Goal: Task Accomplishment & Management: Manage account settings

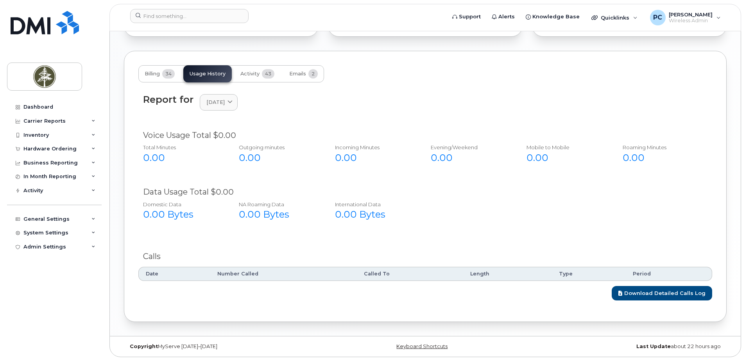
scroll to position [465, 0]
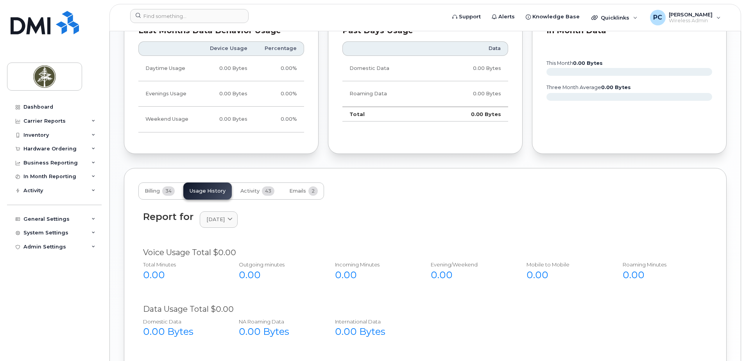
click at [206, 188] on div "Billing 34 Usage History Activity 43 Emails 2" at bounding box center [231, 190] width 186 height 17
click at [247, 192] on span "Activity" at bounding box center [249, 191] width 19 height 6
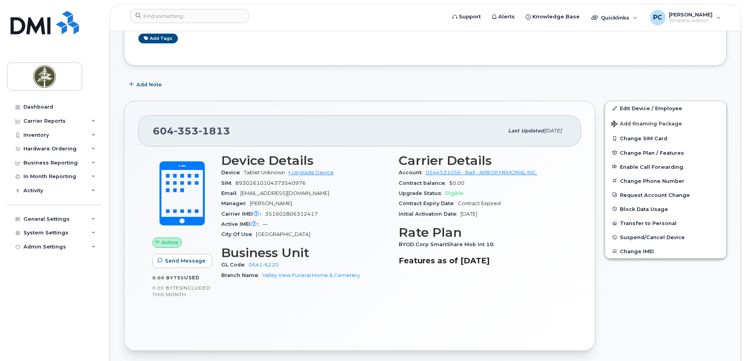
scroll to position [113, 0]
click at [629, 136] on button "Change SIM Card" at bounding box center [665, 138] width 121 height 14
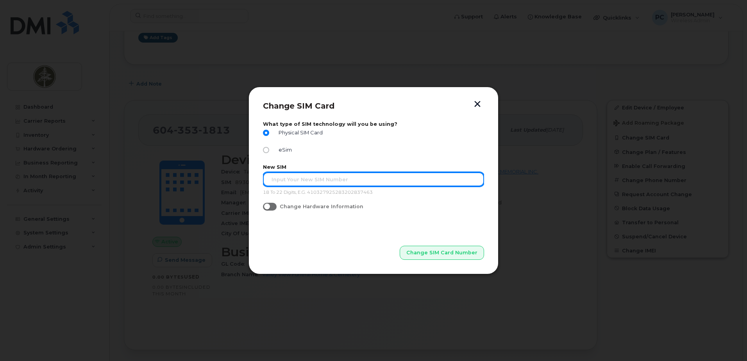
click at [306, 181] on input "text" at bounding box center [373, 179] width 221 height 14
type input "89302610104373543590"
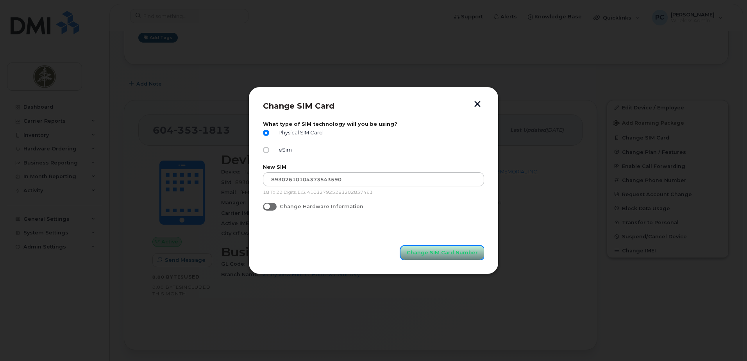
click at [447, 255] on span "Change SIM Card Number" at bounding box center [442, 252] width 71 height 7
click at [478, 104] on button "button" at bounding box center [478, 105] width 12 height 8
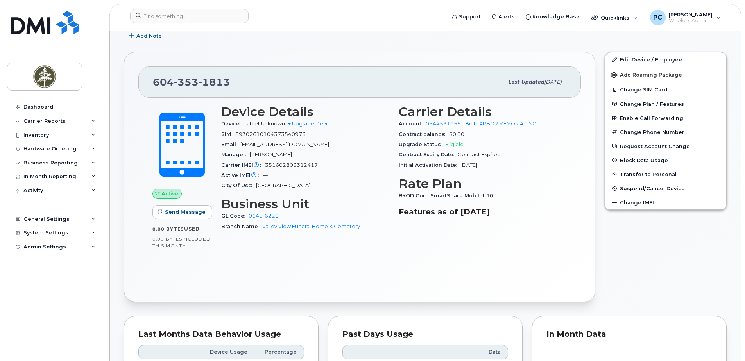
scroll to position [152, 0]
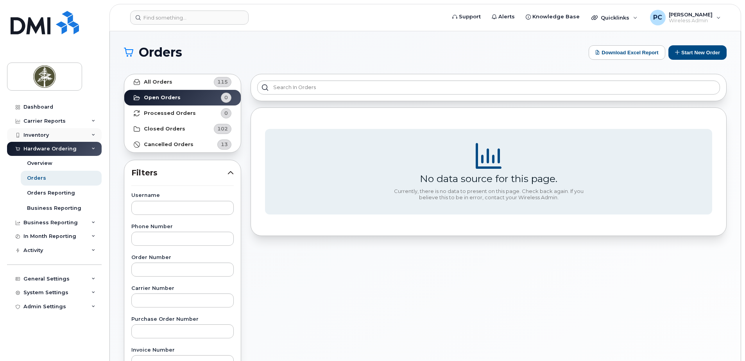
click at [70, 132] on div "Inventory" at bounding box center [54, 135] width 95 height 14
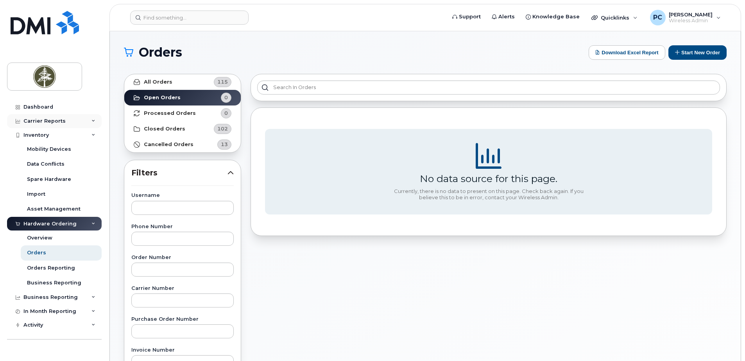
click at [70, 120] on div "Carrier Reports" at bounding box center [54, 121] width 95 height 14
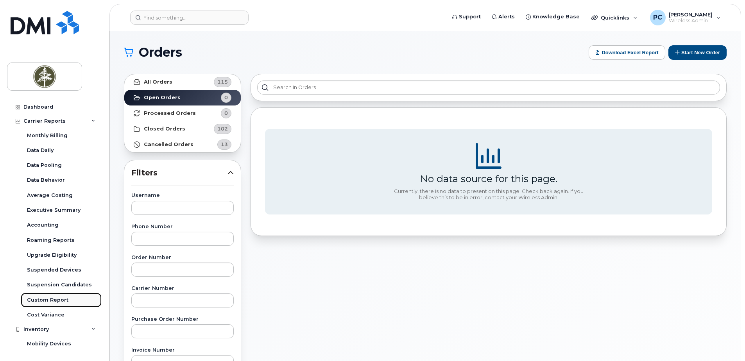
click at [46, 300] on div "Custom Report" at bounding box center [47, 300] width 41 height 7
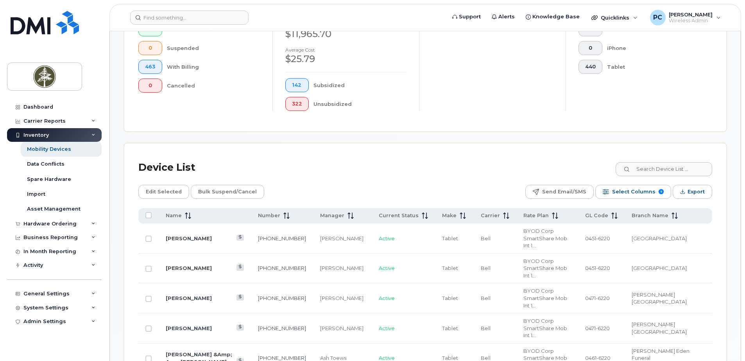
scroll to position [195, 0]
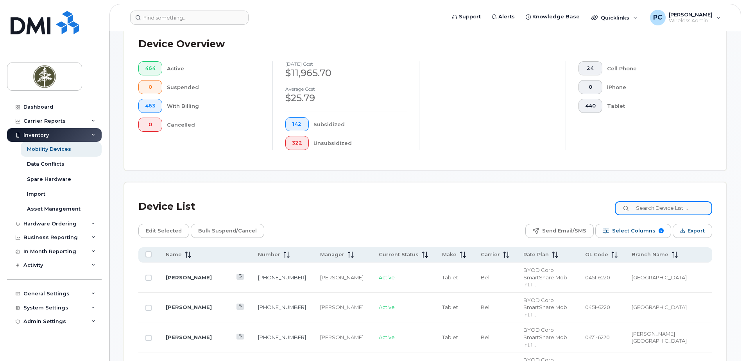
click at [670, 207] on input at bounding box center [663, 208] width 97 height 14
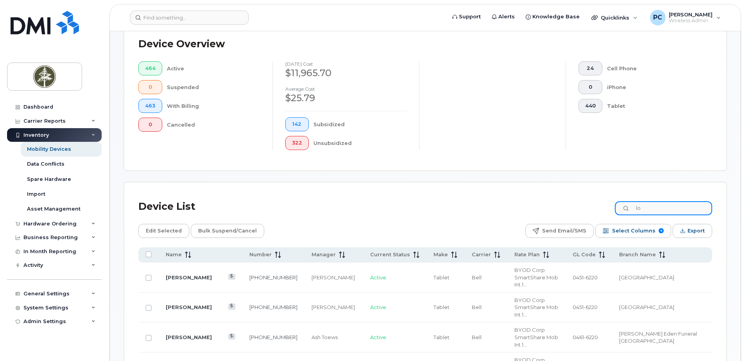
type input "l"
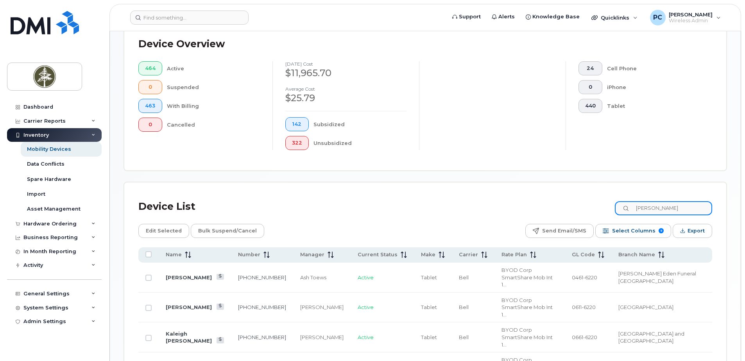
type input "[PERSON_NAME]"
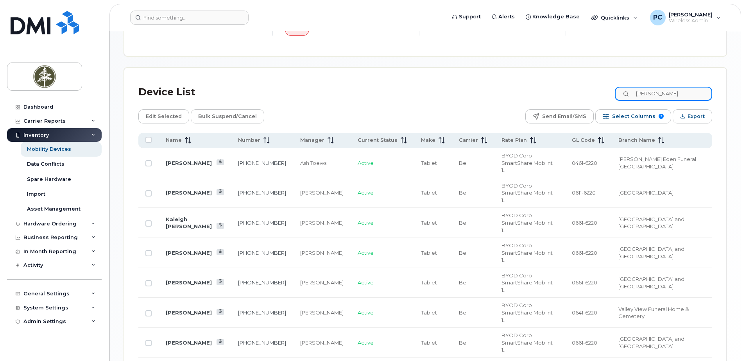
scroll to position [313, 0]
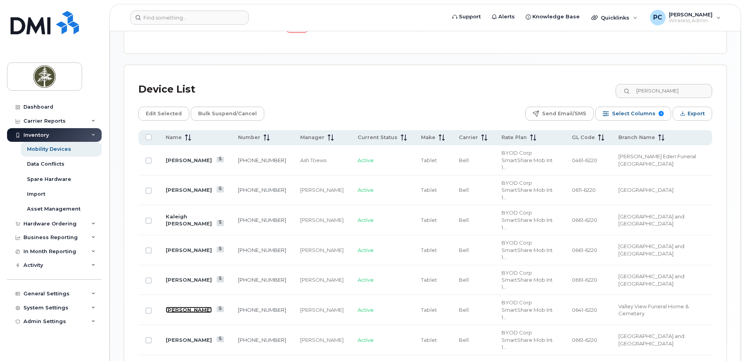
click at [179, 307] on link "[PERSON_NAME]" at bounding box center [189, 310] width 46 height 6
